Goal: Use online tool/utility: Utilize a website feature to perform a specific function

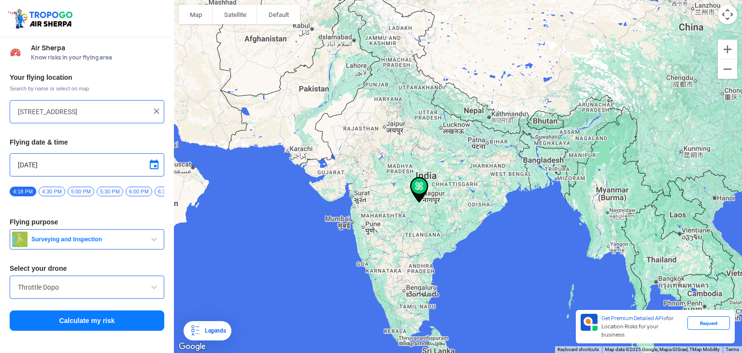
click at [77, 114] on input "[STREET_ADDRESS]" at bounding box center [83, 112] width 131 height 12
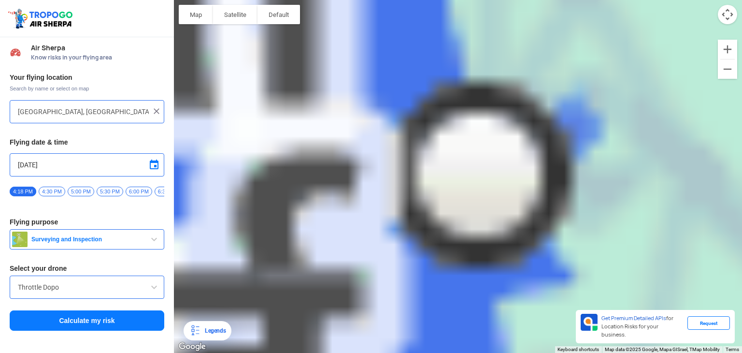
type input "[PERSON_NAME], [GEOGRAPHIC_DATA][PERSON_NAME], [GEOGRAPHIC_DATA], [GEOGRAPHIC_D…"
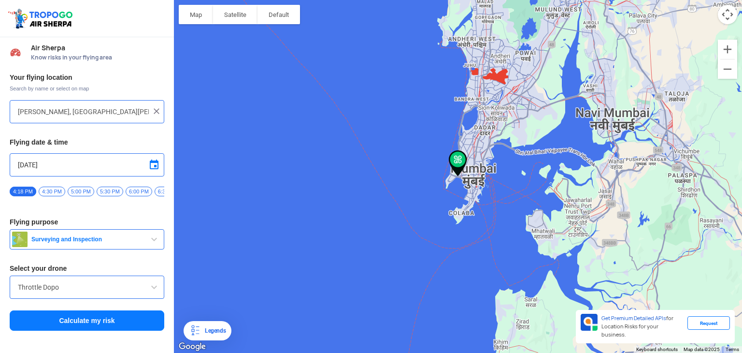
click at [64, 298] on div "Throttle Dopo" at bounding box center [87, 286] width 155 height 23
click at [64, 296] on div "Throttle Dopo" at bounding box center [87, 286] width 155 height 23
click at [125, 285] on input "Throttle Dopo" at bounding box center [87, 287] width 138 height 12
click at [139, 235] on button "Surveying and Inspection" at bounding box center [87, 239] width 155 height 20
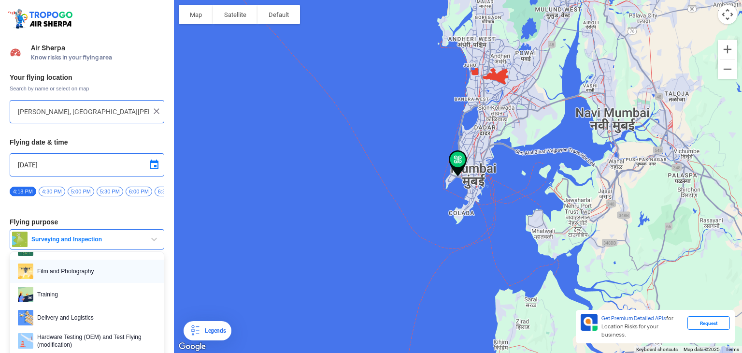
scroll to position [48, 0]
click at [94, 274] on span "Film and Photography" at bounding box center [94, 269] width 123 height 15
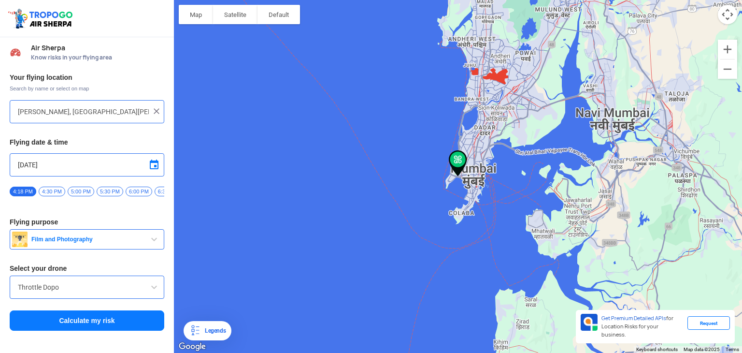
click at [60, 321] on button "Calculate my risk" at bounding box center [87, 320] width 155 height 20
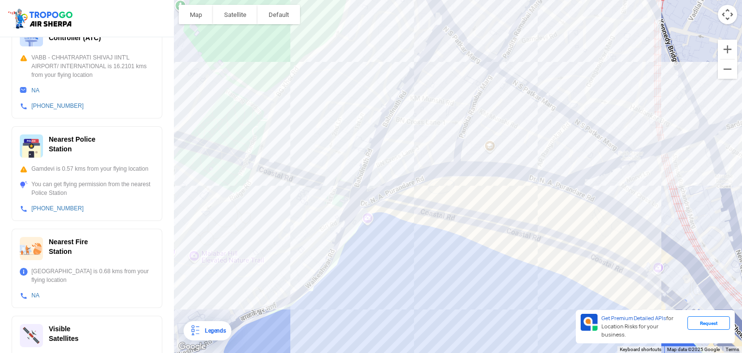
scroll to position [298, 0]
